Goal: Task Accomplishment & Management: Use online tool/utility

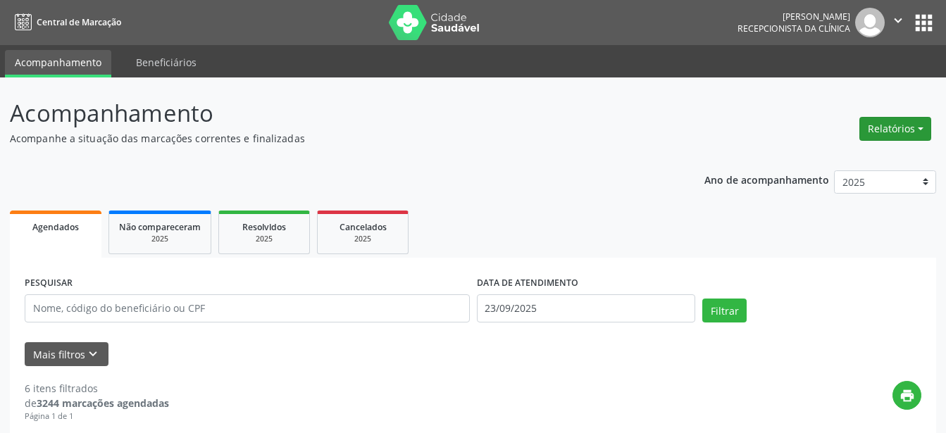
click at [886, 130] on button "Relatórios" at bounding box center [895, 129] width 72 height 24
click at [841, 162] on link "Agendamentos" at bounding box center [855, 159] width 151 height 20
select select "8"
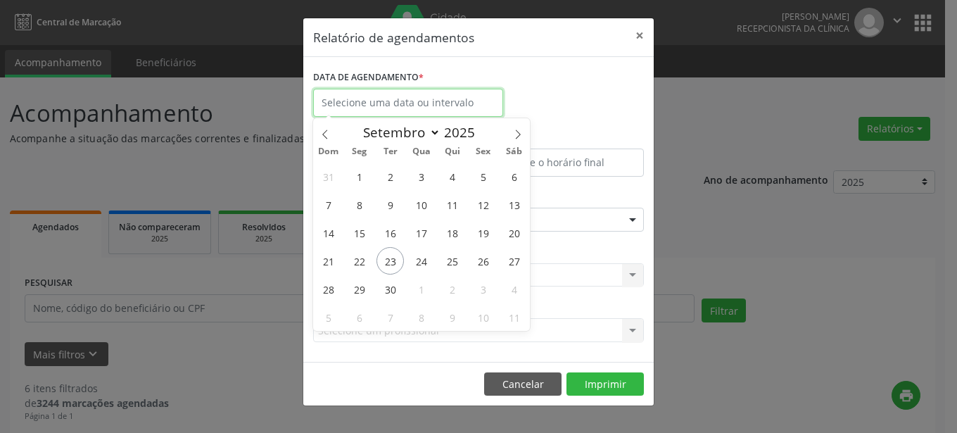
click at [439, 99] on input "text" at bounding box center [408, 103] width 190 height 28
click at [415, 266] on span "24" at bounding box center [421, 260] width 27 height 27
type input "[DATE]"
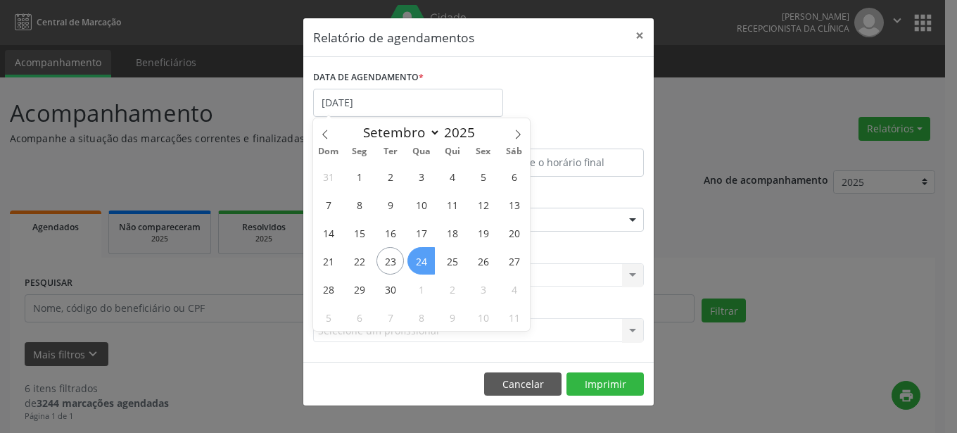
click at [415, 266] on span "24" at bounding box center [421, 260] width 27 height 27
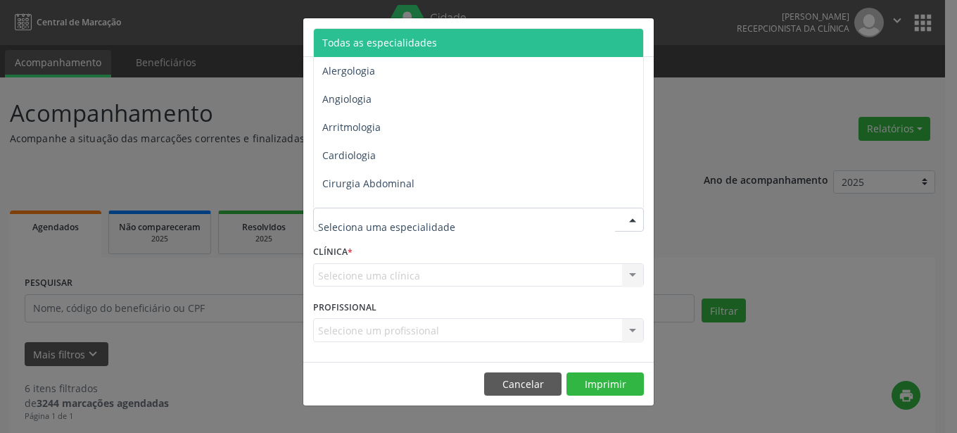
click at [627, 217] on div at bounding box center [632, 220] width 21 height 24
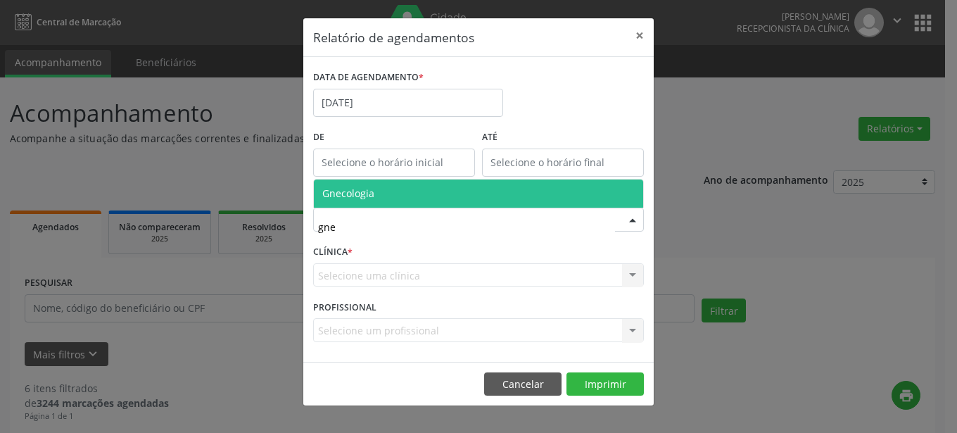
click at [382, 184] on span "Gnecologia" at bounding box center [478, 194] width 329 height 28
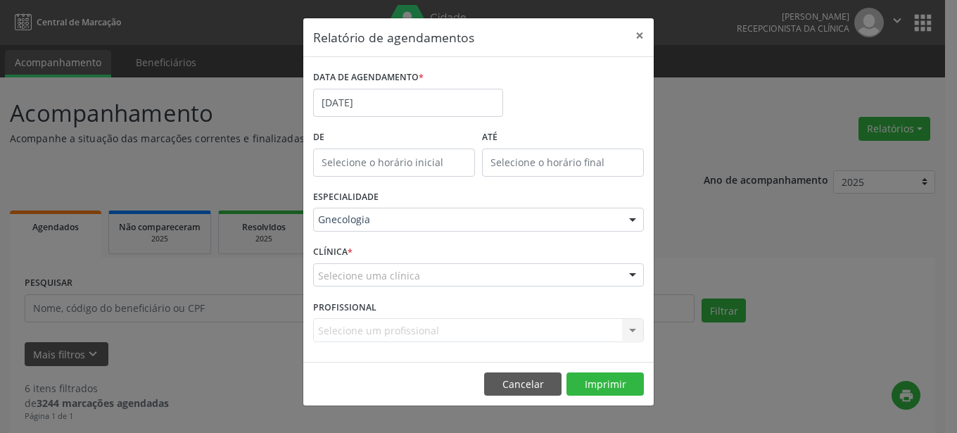
click at [634, 277] on div at bounding box center [632, 276] width 21 height 24
click at [636, 277] on div at bounding box center [632, 276] width 21 height 24
click at [635, 269] on div at bounding box center [632, 276] width 21 height 24
click at [631, 218] on div at bounding box center [632, 220] width 21 height 24
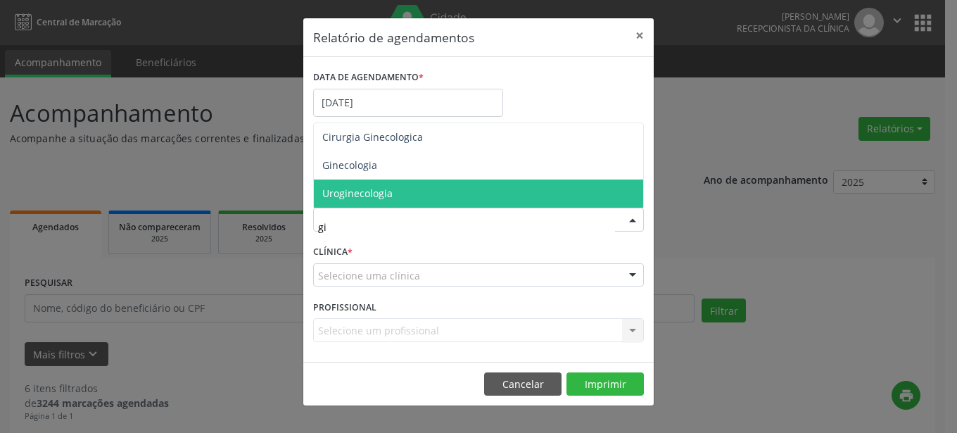
type input "gin"
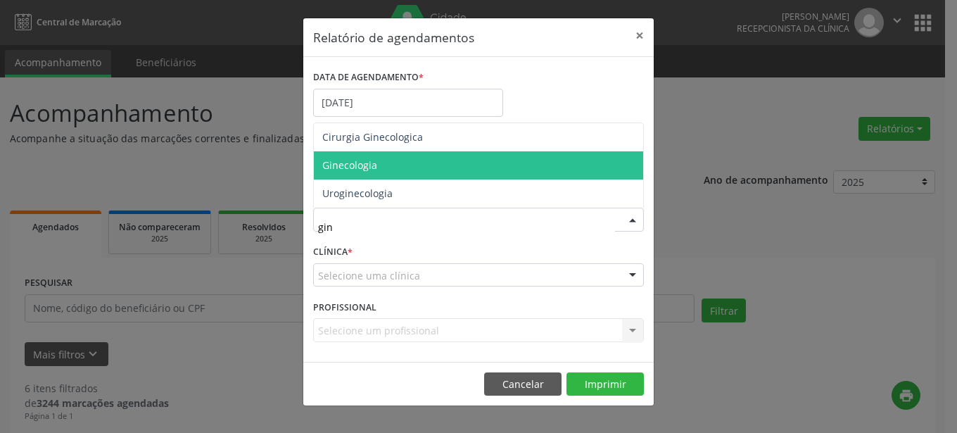
click at [375, 161] on span "Ginecologia" at bounding box center [349, 164] width 55 height 13
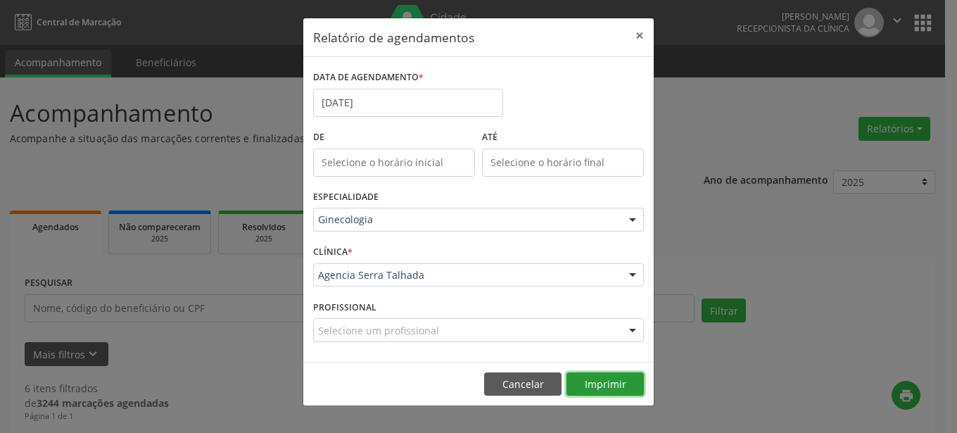
click at [590, 384] on button "Imprimir" at bounding box center [605, 384] width 77 height 24
